Goal: Task Accomplishment & Management: Manage account settings

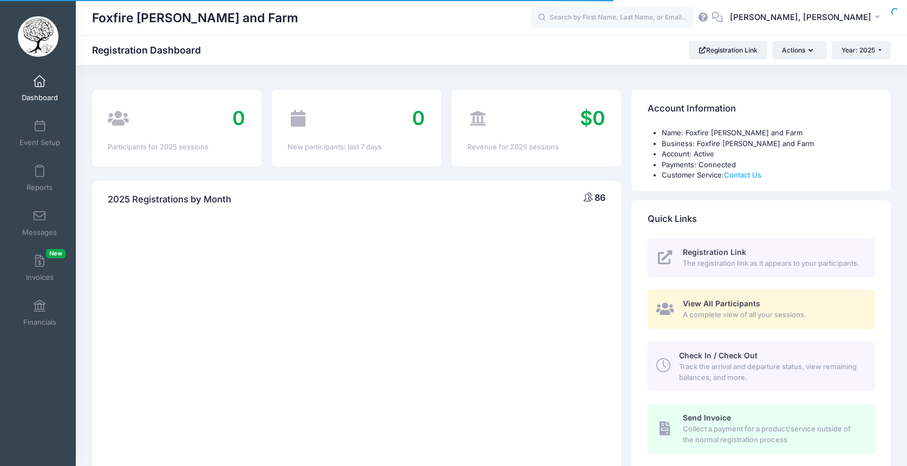
select select
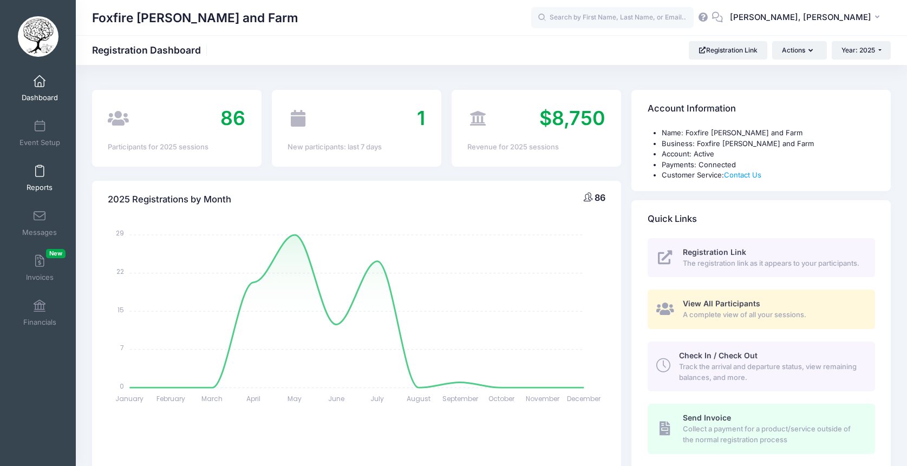
click at [44, 177] on link "Reports" at bounding box center [39, 178] width 51 height 38
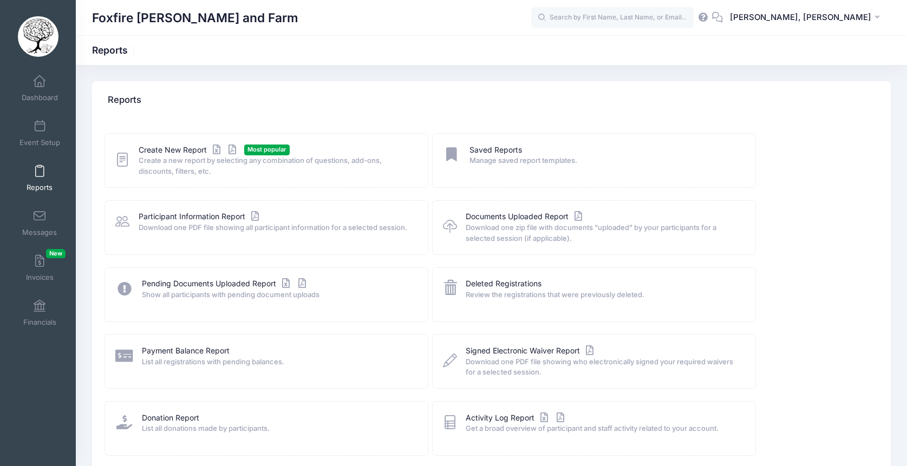
click at [173, 210] on div "Participant Information Report Download one PDF file showing all participant in…" at bounding box center [267, 227] width 324 height 55
click at [175, 216] on link "Participant Information Report" at bounding box center [200, 216] width 123 height 11
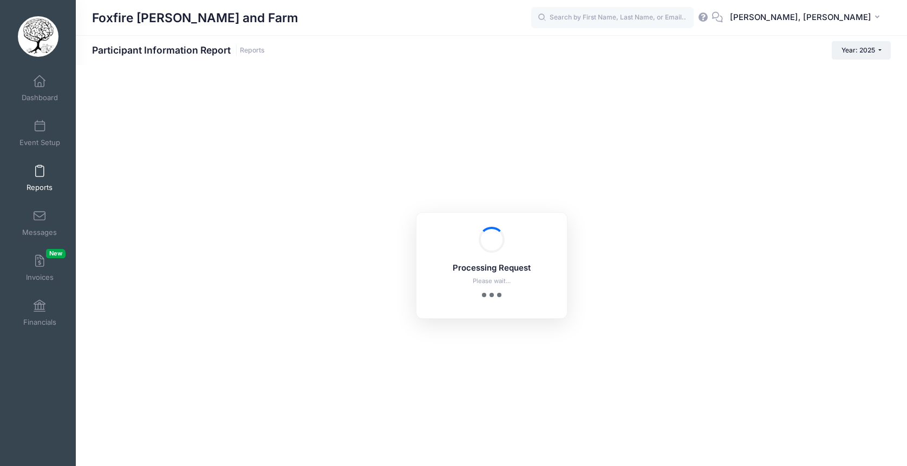
checkbox input "true"
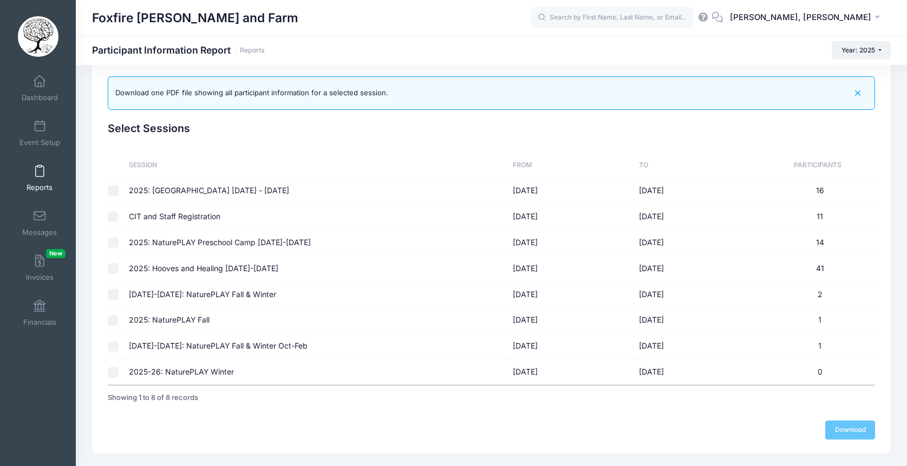
scroll to position [20, 0]
click at [110, 368] on input "checkbox" at bounding box center [113, 371] width 11 height 11
checkbox input "true"
click at [112, 348] on input "checkbox" at bounding box center [113, 345] width 11 height 11
checkbox input "true"
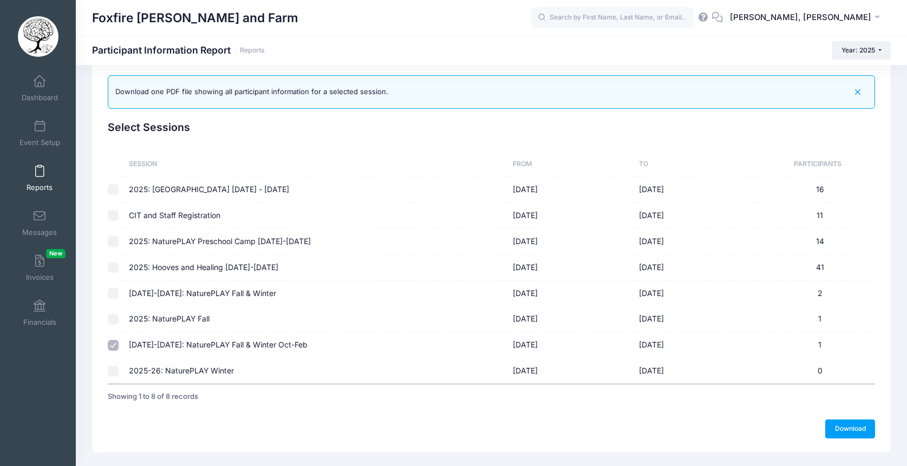
checkbox input "false"
click at [115, 311] on td at bounding box center [116, 320] width 16 height 26
click at [114, 323] on input "checkbox" at bounding box center [113, 319] width 11 height 11
checkbox input "true"
checkbox input "false"
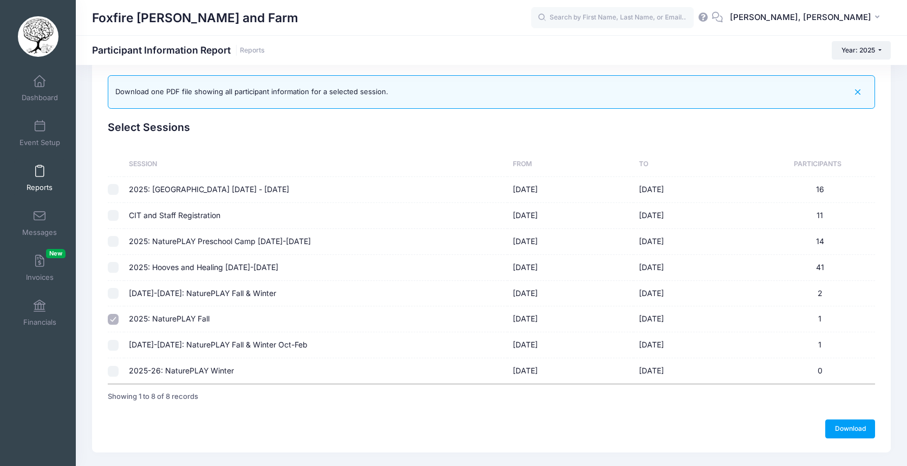
click at [115, 296] on input "checkbox" at bounding box center [113, 293] width 11 height 11
checkbox input "true"
click at [845, 429] on link "Download" at bounding box center [851, 429] width 50 height 18
click at [112, 319] on input "checkbox" at bounding box center [113, 319] width 11 height 11
checkbox input "true"
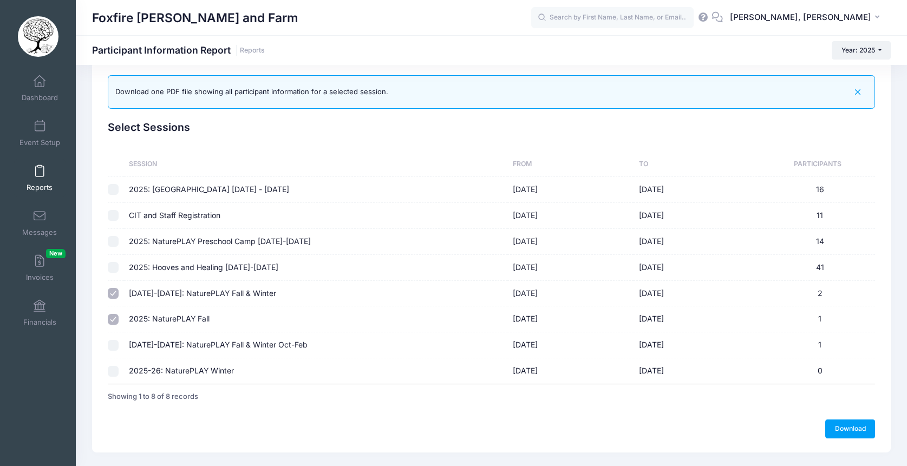
checkbox input "false"
click at [838, 424] on link "Download" at bounding box center [851, 429] width 50 height 18
click at [106, 343] on div "Select Sessions Sessions Session From To Participants 2025: Woodland Playhouse …" at bounding box center [492, 265] width 778 height 288
click at [113, 347] on input "checkbox" at bounding box center [113, 345] width 11 height 11
checkbox input "true"
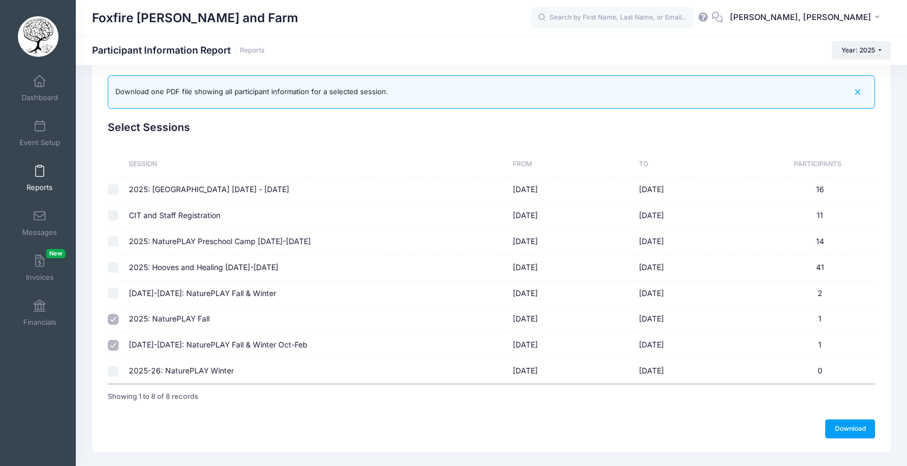
checkbox input "false"
click at [842, 433] on link "Download" at bounding box center [851, 429] width 50 height 18
click at [37, 133] on link "Event Setup" at bounding box center [39, 133] width 51 height 38
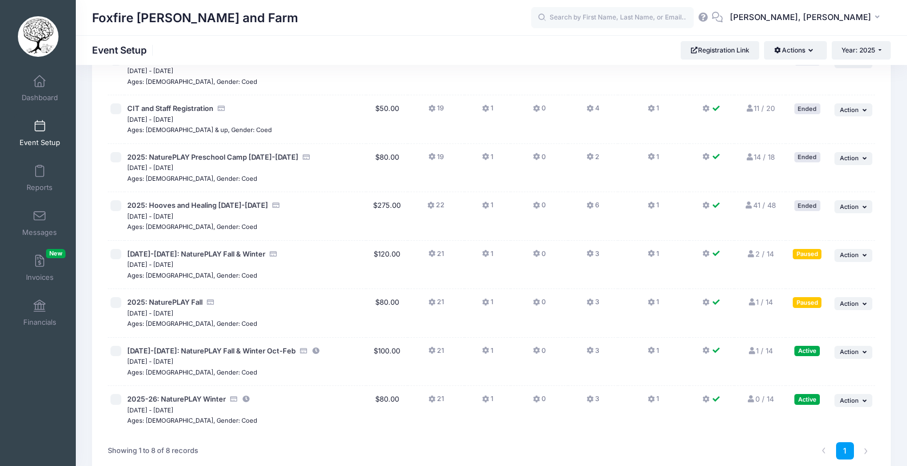
scroll to position [112, 0]
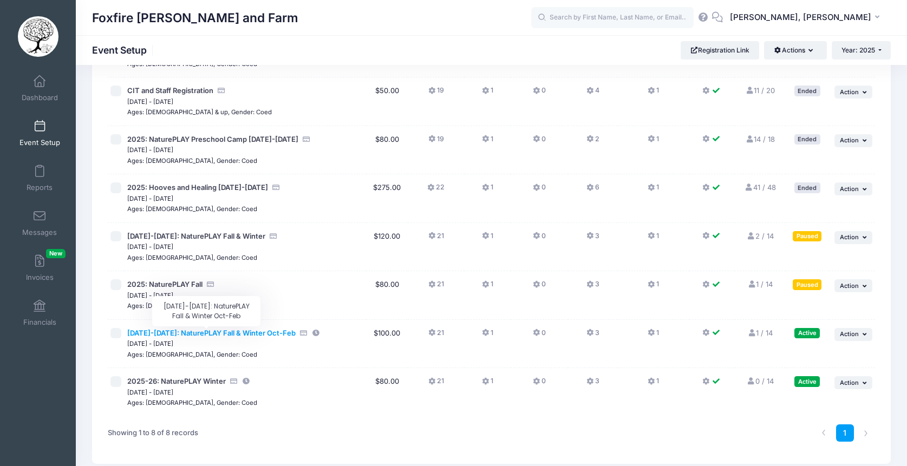
click at [181, 330] on span "[DATE]-[DATE]: NaturePLAY Fall & Winter Oct-Feb" at bounding box center [211, 333] width 168 height 9
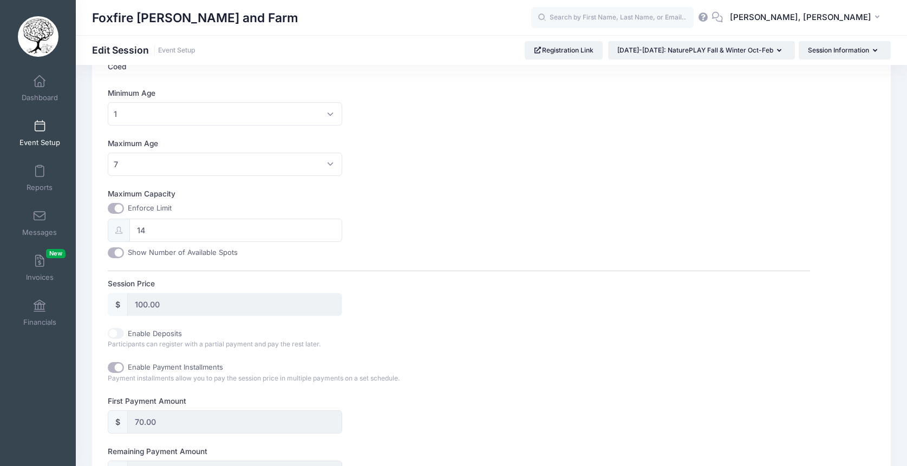
scroll to position [406, 0]
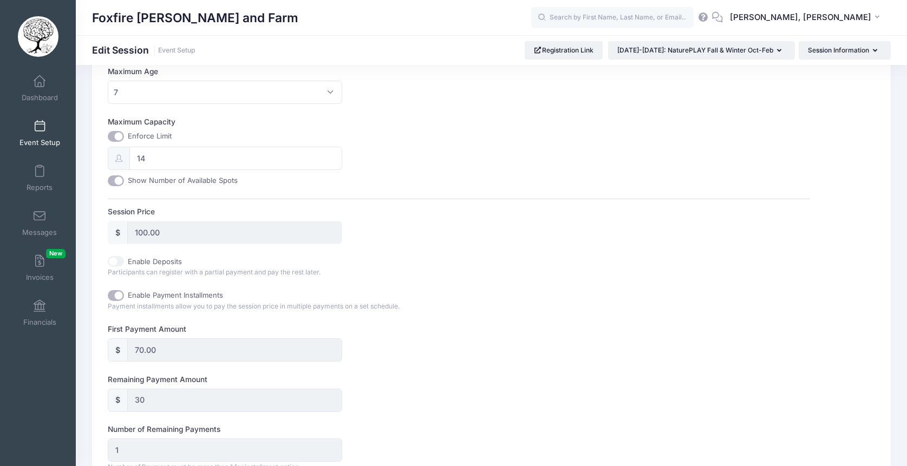
click at [116, 294] on input "Enable Payment Installments" at bounding box center [116, 295] width 16 height 11
checkbox input "false"
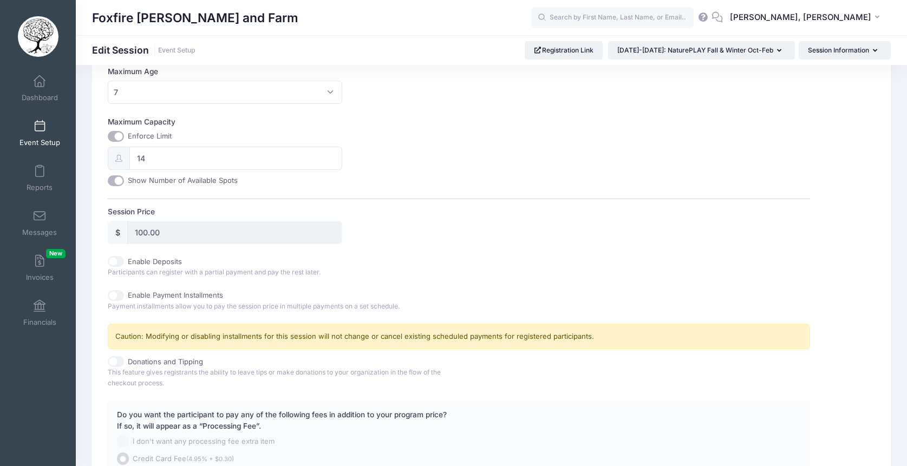
click at [379, 286] on div "This session is currently scheduled to pause registration at 00:00 AM [GEOGRAPH…" at bounding box center [459, 126] width 703 height 742
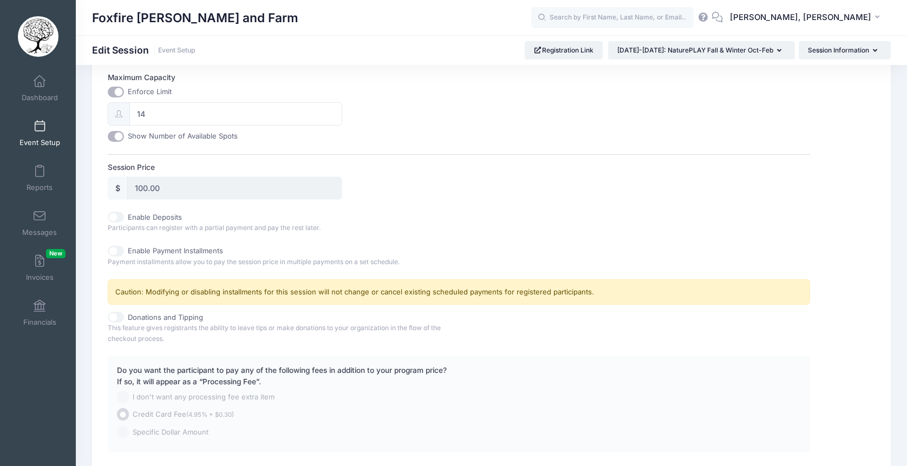
scroll to position [534, 0]
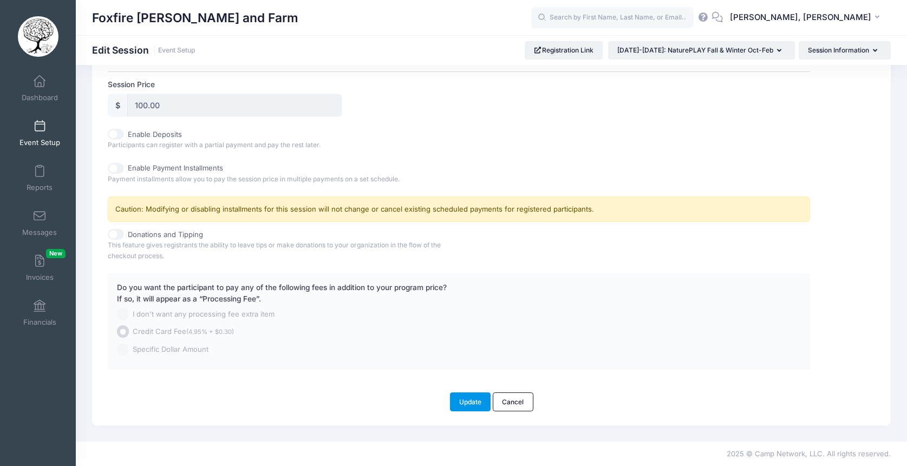
click at [464, 404] on button "Update" at bounding box center [470, 402] width 41 height 18
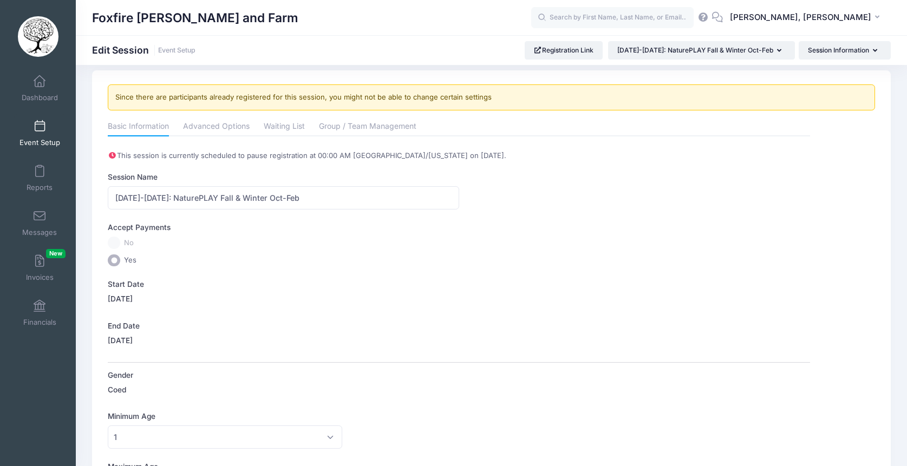
scroll to position [0, 0]
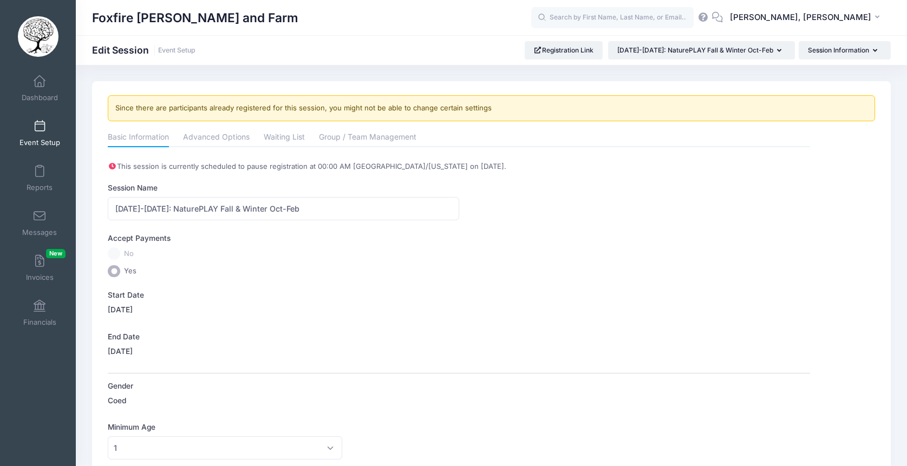
click at [40, 129] on span at bounding box center [40, 127] width 0 height 12
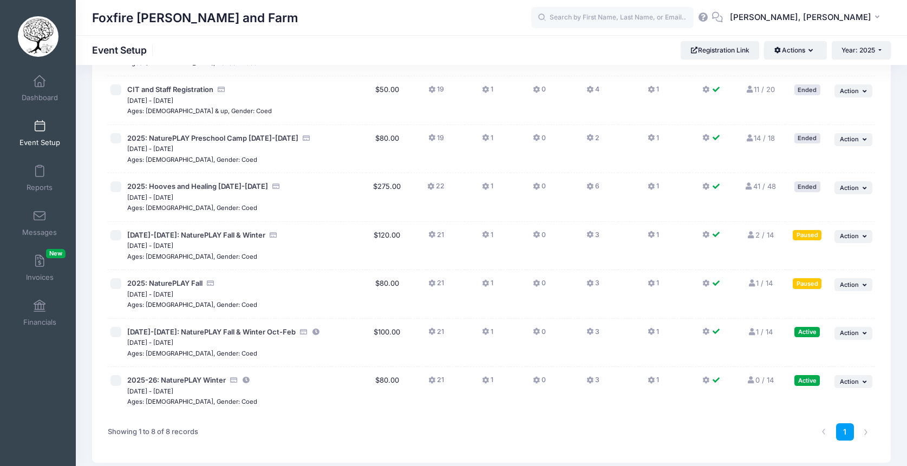
scroll to position [161, 0]
